Goal: Transaction & Acquisition: Purchase product/service

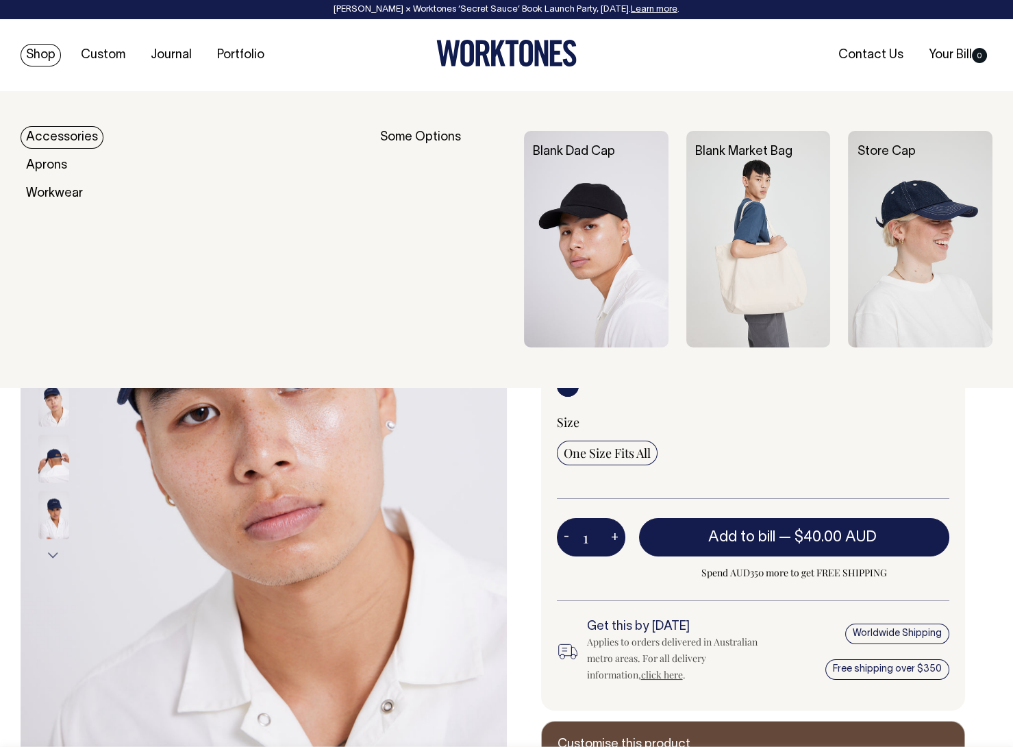
click at [56, 134] on link "Accessories" at bounding box center [62, 137] width 83 height 23
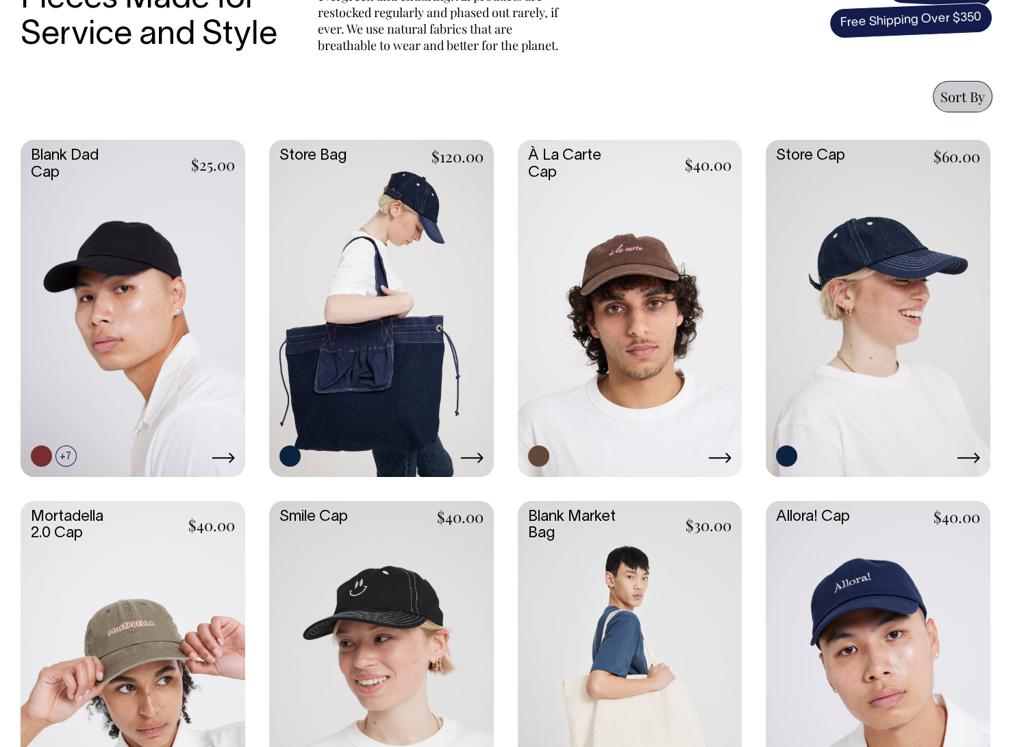
scroll to position [542, 0]
click at [377, 405] on link at bounding box center [381, 307] width 225 height 334
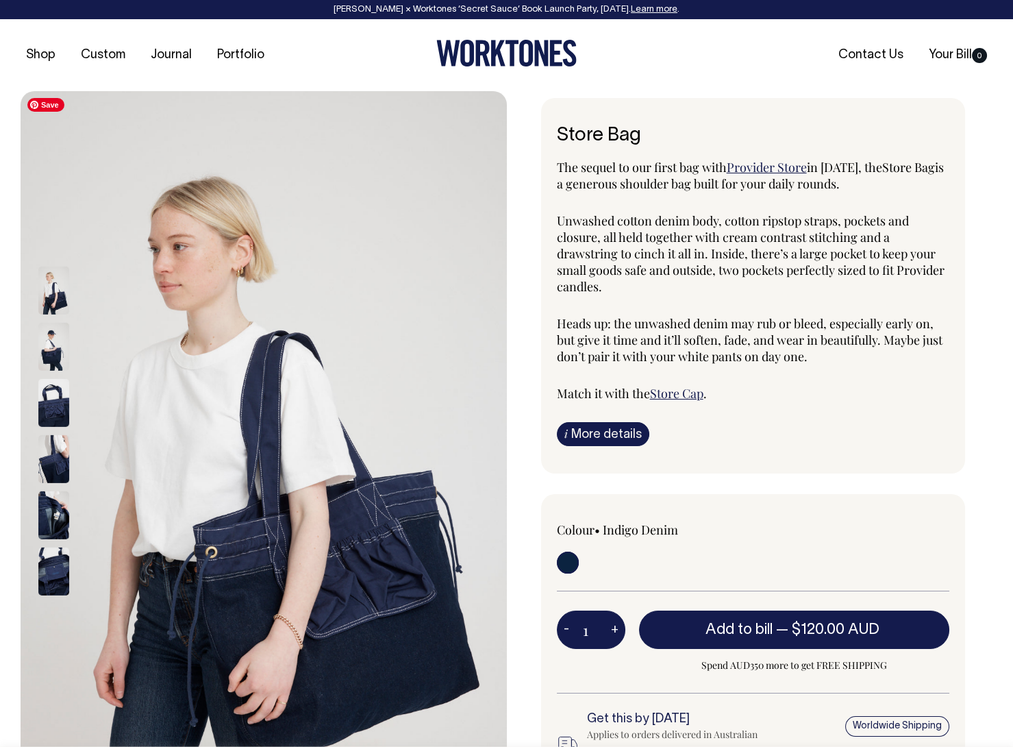
click at [50, 402] on img at bounding box center [53, 402] width 31 height 48
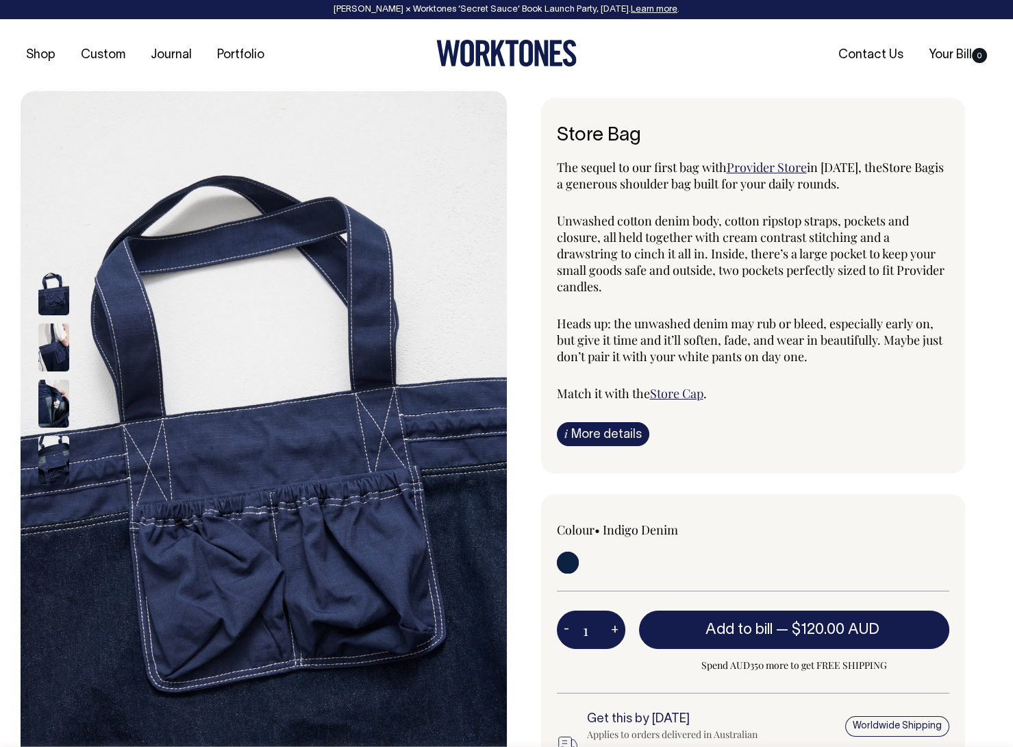
click at [57, 403] on img at bounding box center [53, 404] width 31 height 48
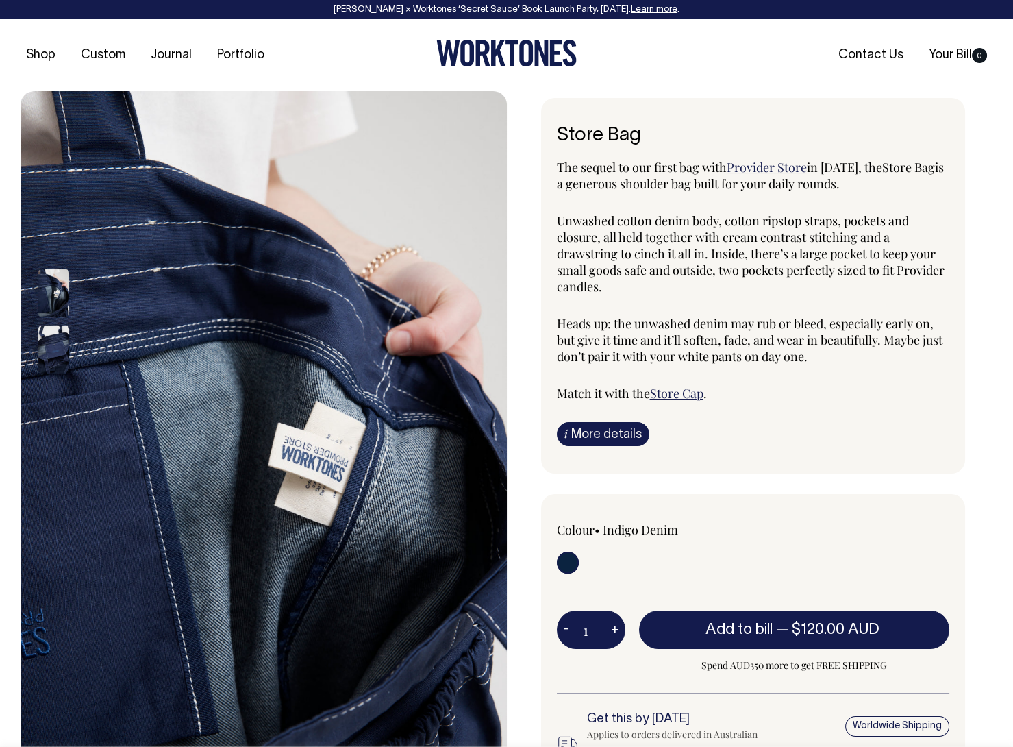
click at [51, 343] on img at bounding box center [53, 349] width 31 height 48
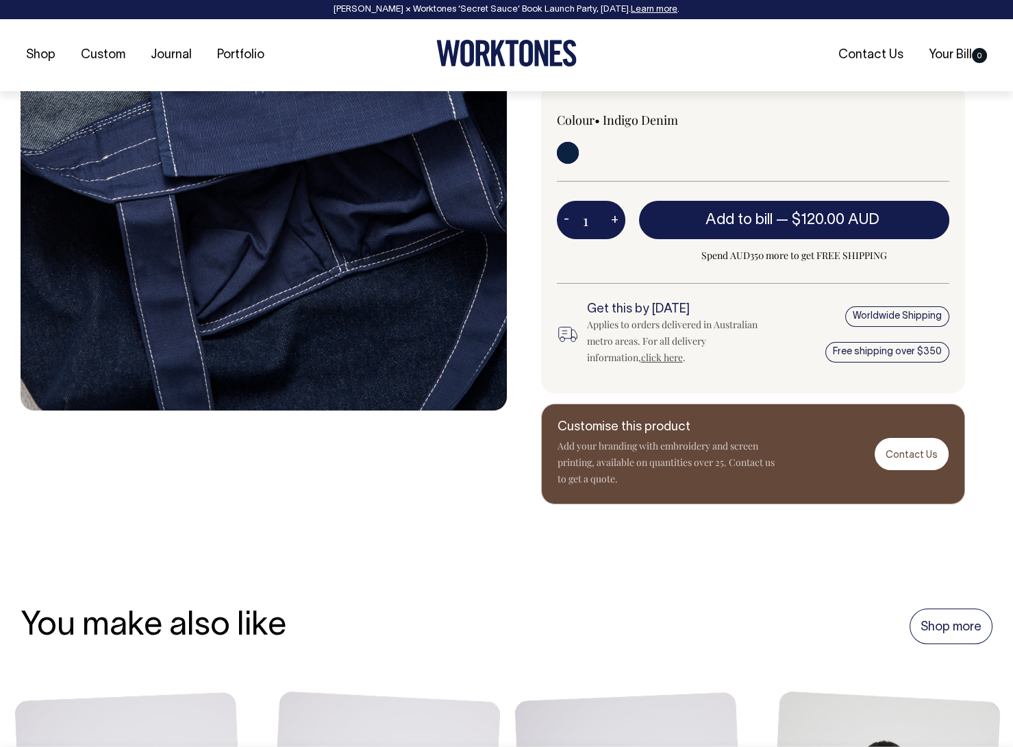
scroll to position [410, 0]
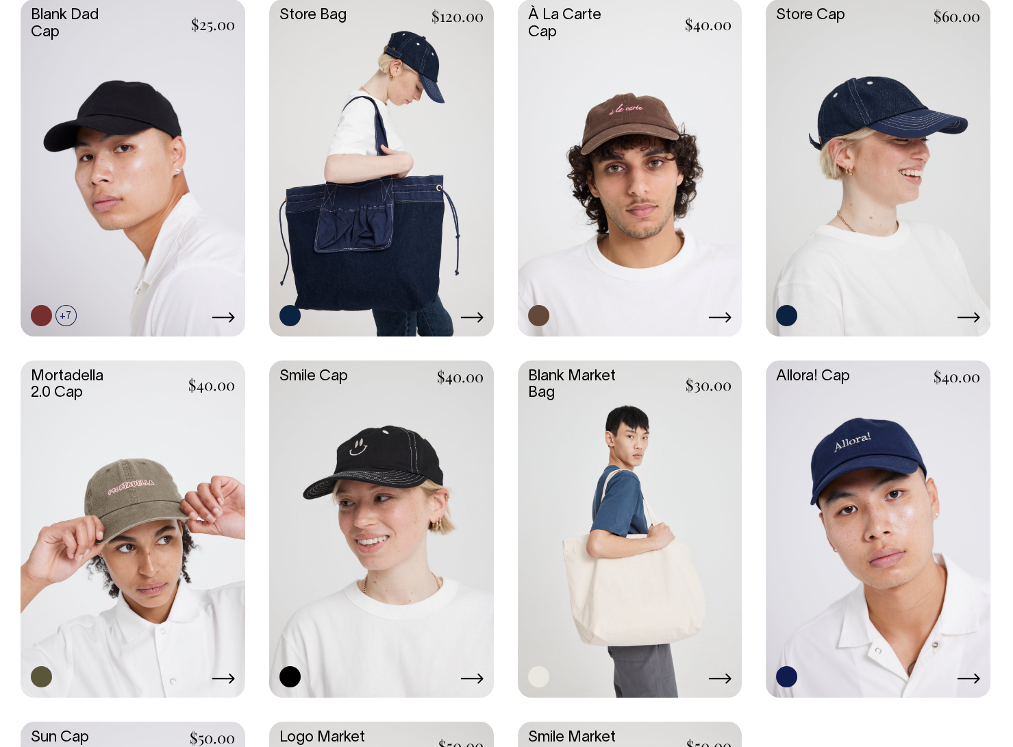
click at [383, 201] on link at bounding box center [381, 166] width 225 height 334
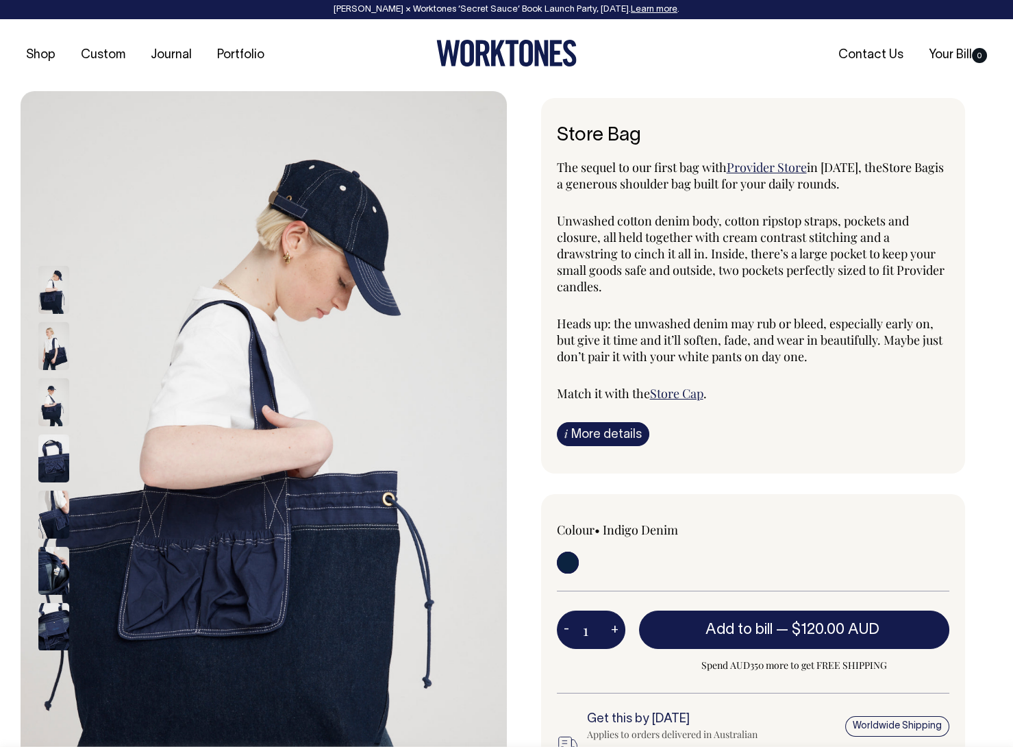
click at [56, 403] on img at bounding box center [53, 402] width 31 height 48
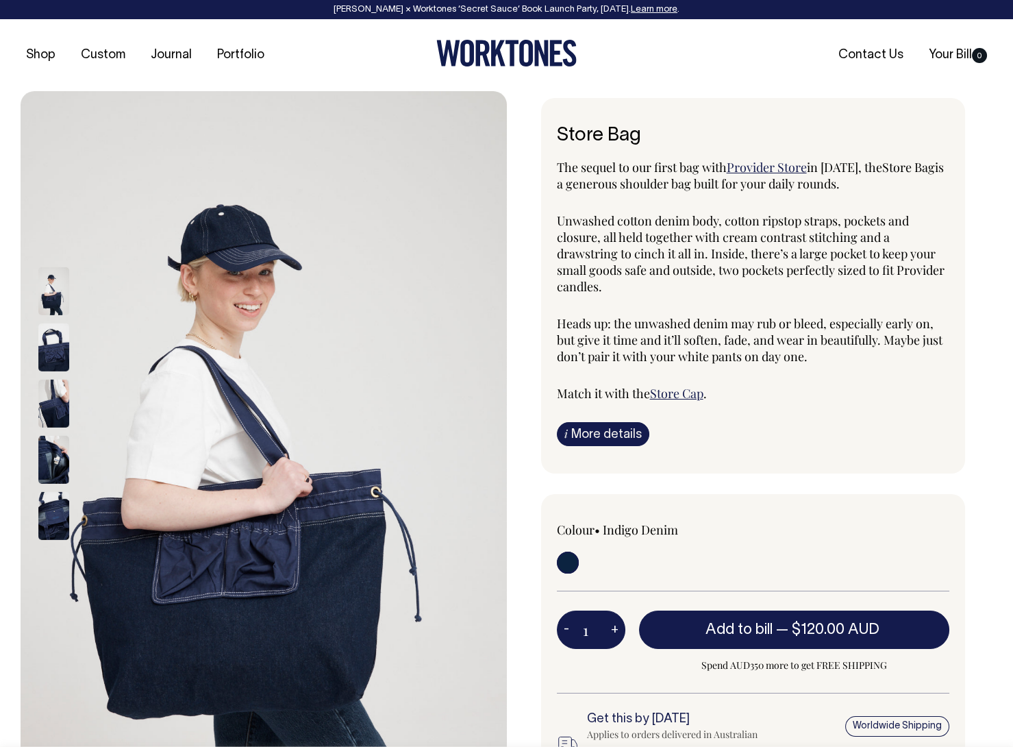
click at [56, 454] on img at bounding box center [53, 459] width 31 height 48
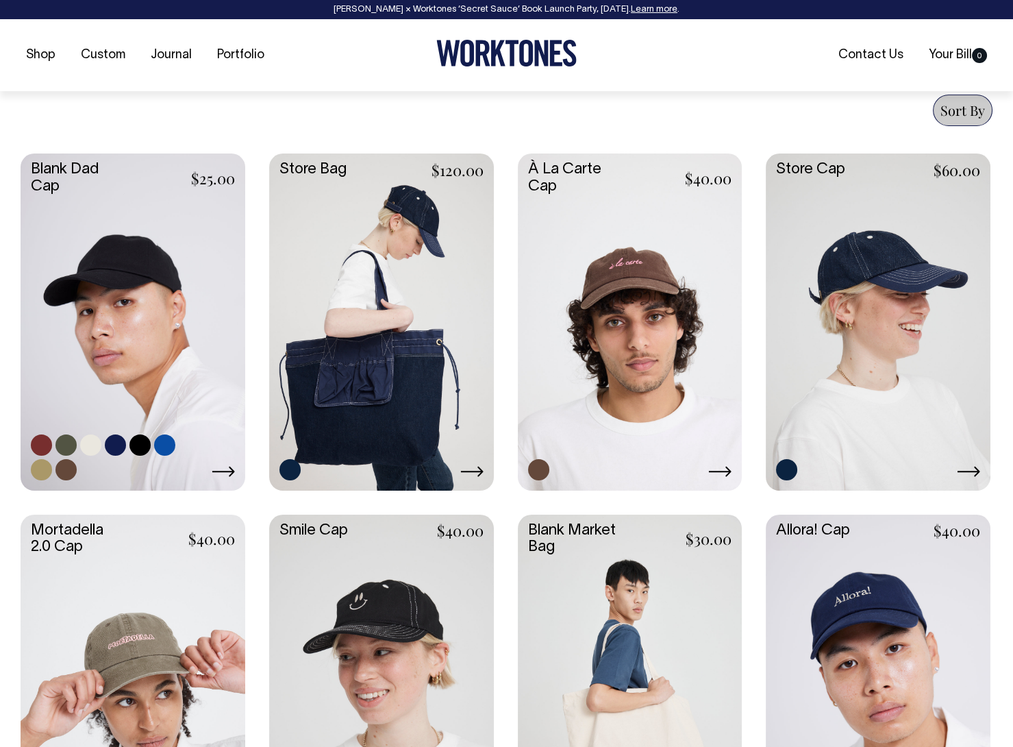
scroll to position [529, 0]
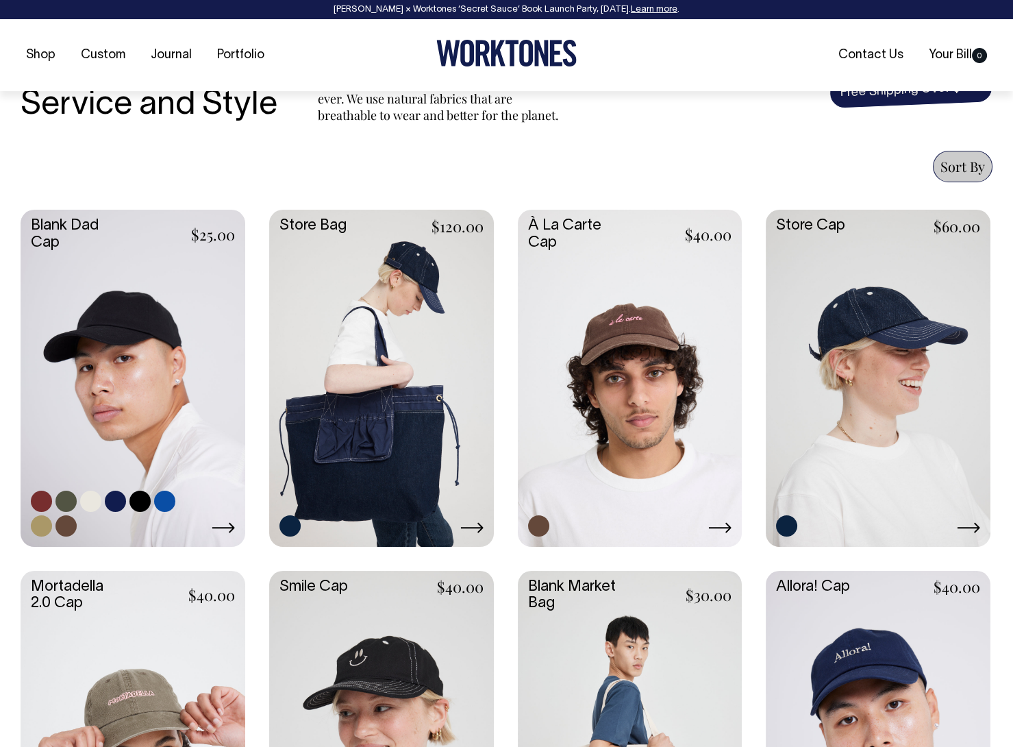
click at [116, 430] on link at bounding box center [133, 377] width 225 height 334
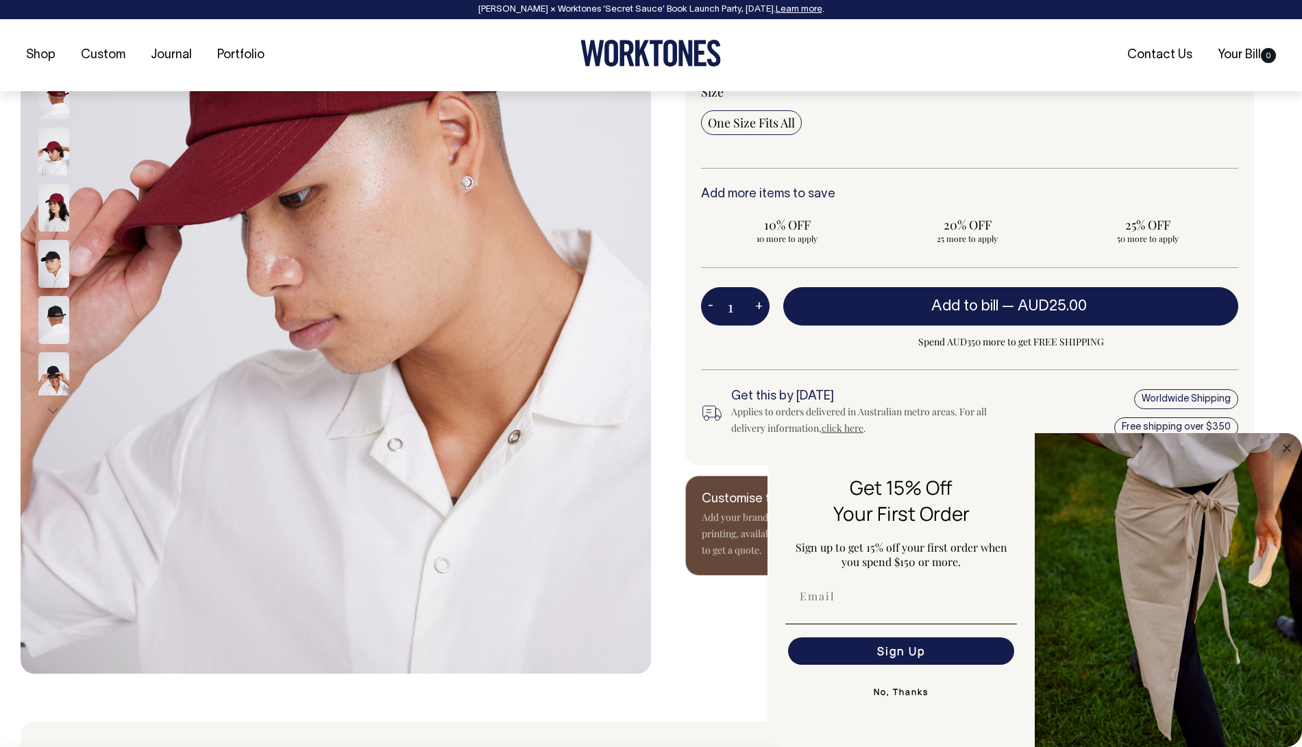
scroll to position [364, 0]
